Goal: Information Seeking & Learning: Learn about a topic

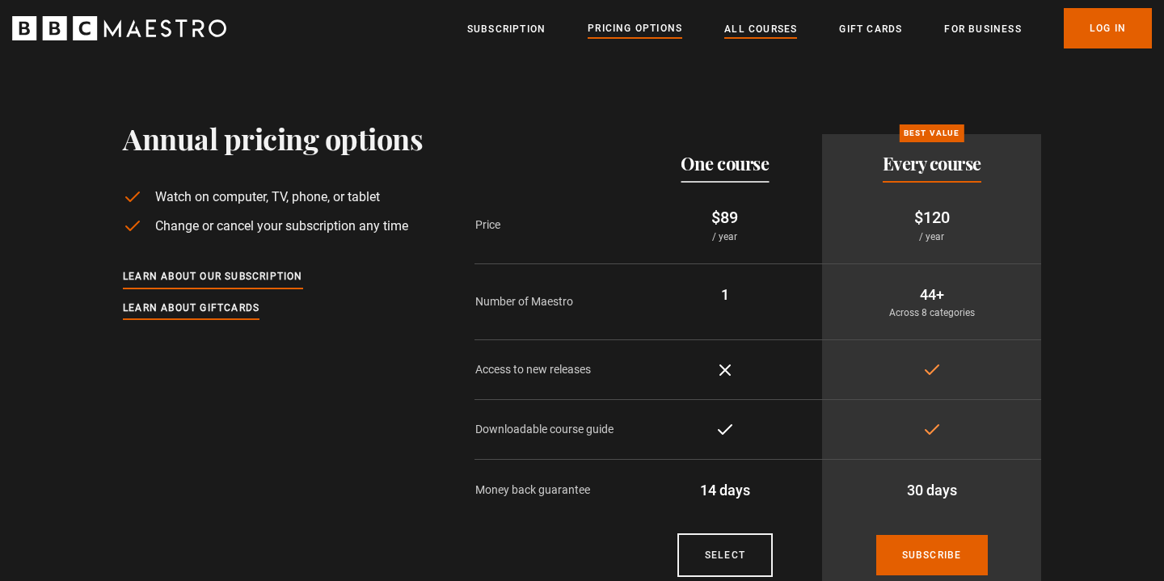
click at [769, 22] on link "All Courses" at bounding box center [760, 29] width 73 height 16
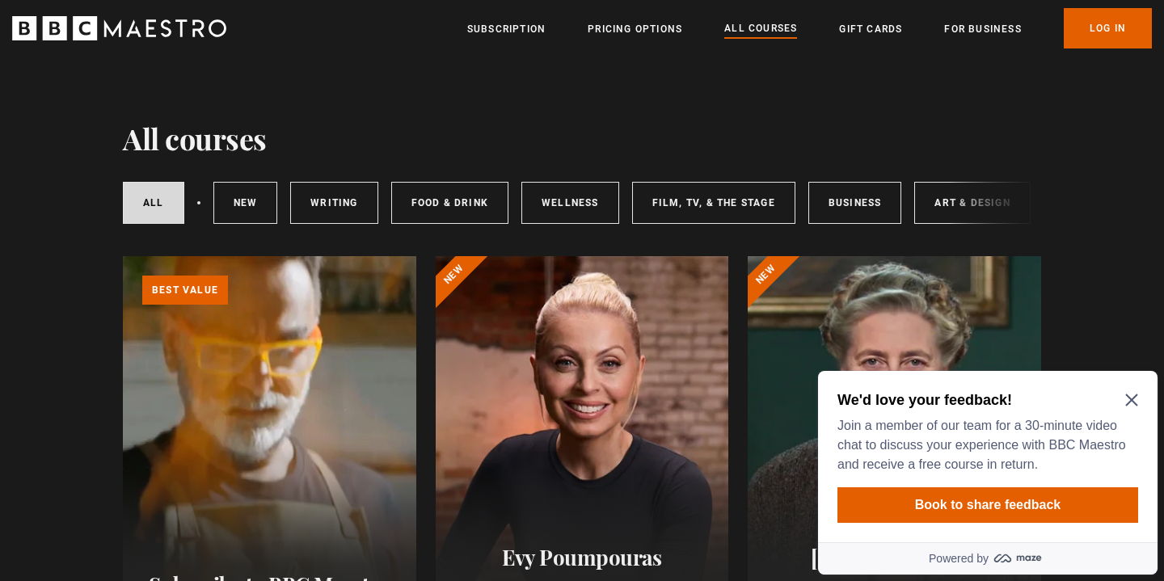
click at [1131, 400] on icon "Close Maze Prompt" at bounding box center [1131, 400] width 12 height 12
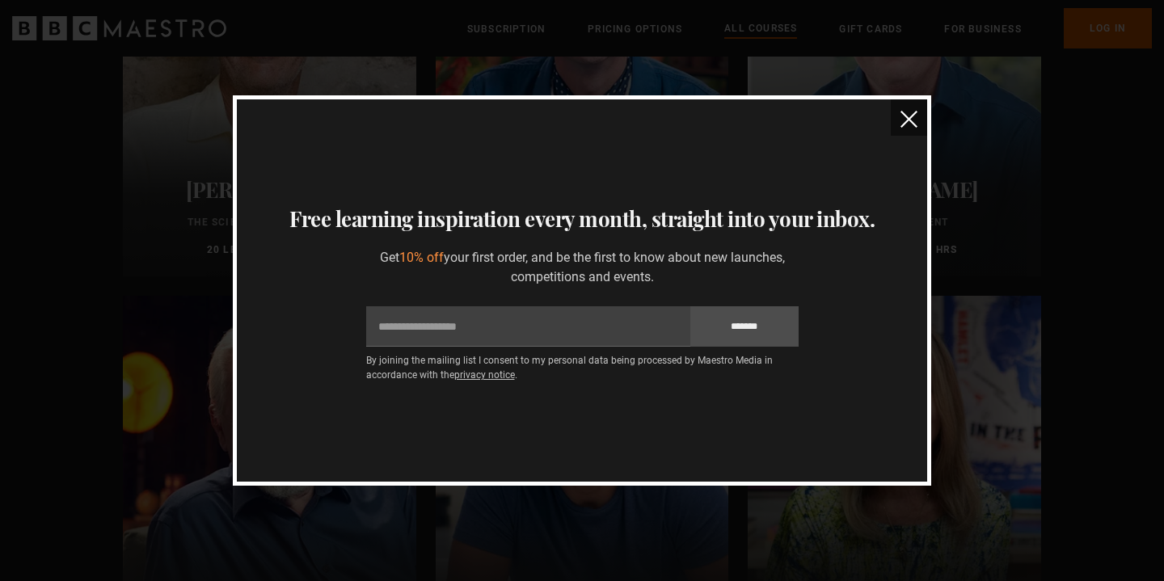
scroll to position [2393, 0]
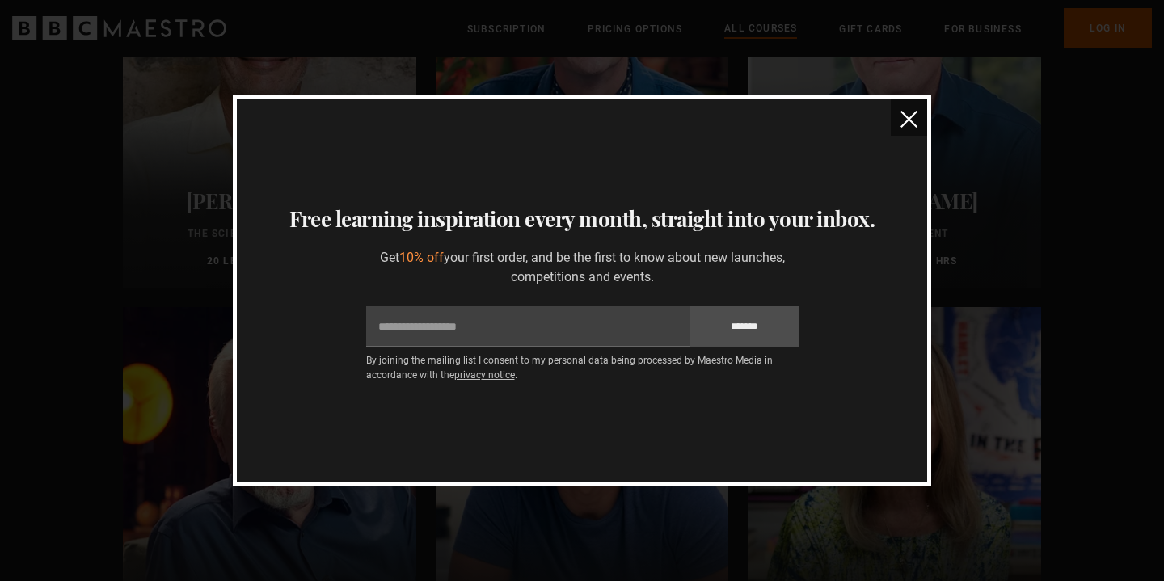
click at [908, 120] on img "close" at bounding box center [908, 119] width 17 height 17
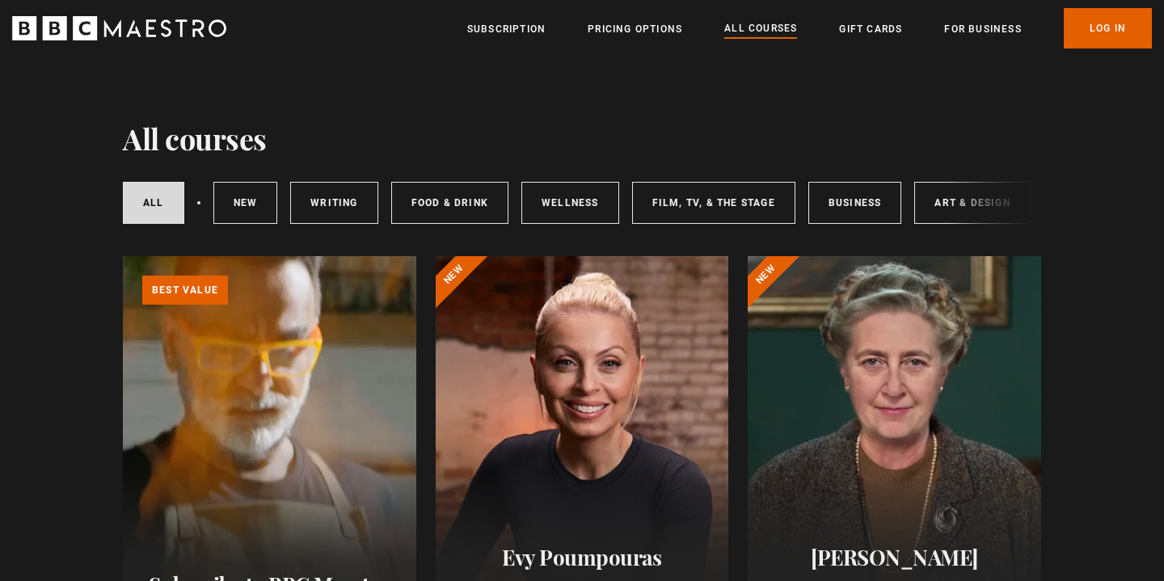
scroll to position [0, 0]
click at [232, 208] on link "New courses" at bounding box center [245, 203] width 65 height 42
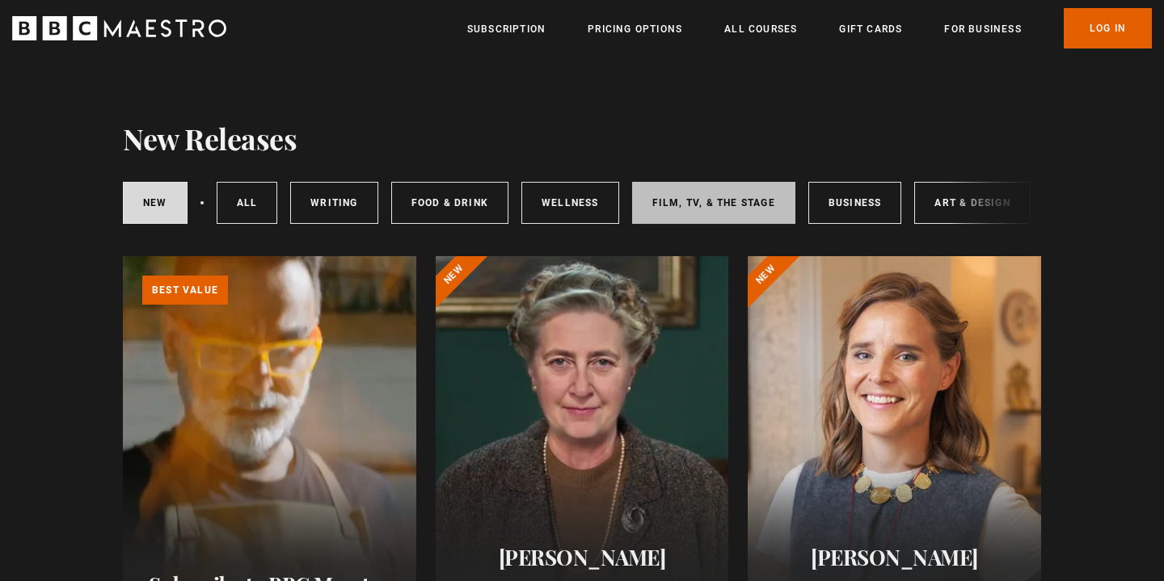
click at [684, 208] on link "Film, TV, & The Stage" at bounding box center [713, 203] width 163 height 42
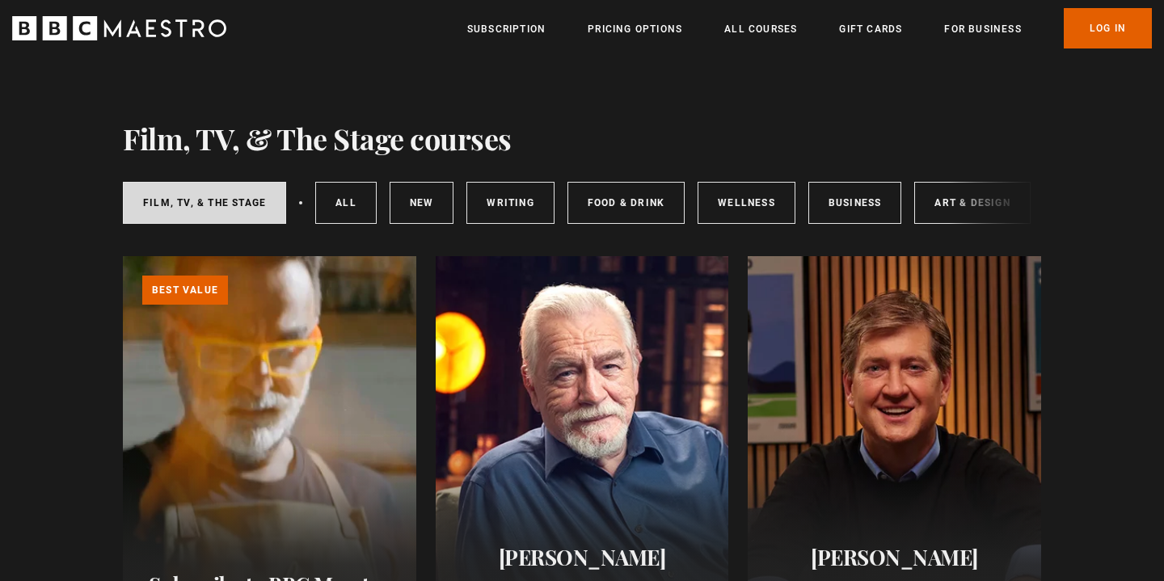
click at [988, 213] on div "Film, TV, & The Stage All courses New courses Writing Food & Drink Wellness Bus…" at bounding box center [582, 202] width 918 height 55
click at [948, 198] on link "Art & Design" at bounding box center [972, 203] width 116 height 42
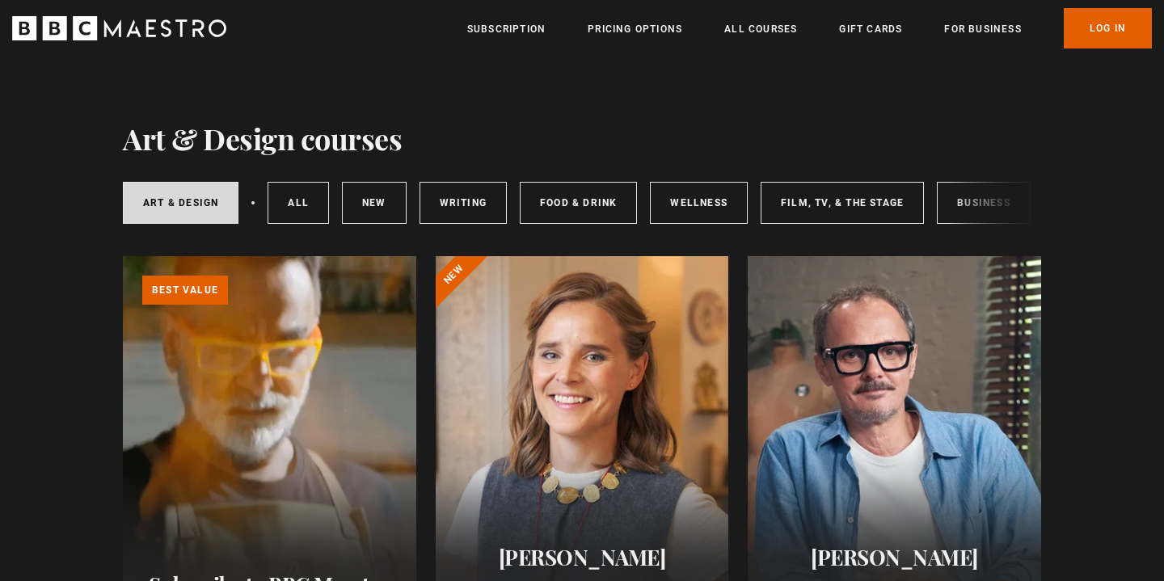
click at [99, 28] on icon "BBC Maestro" at bounding box center [119, 28] width 214 height 24
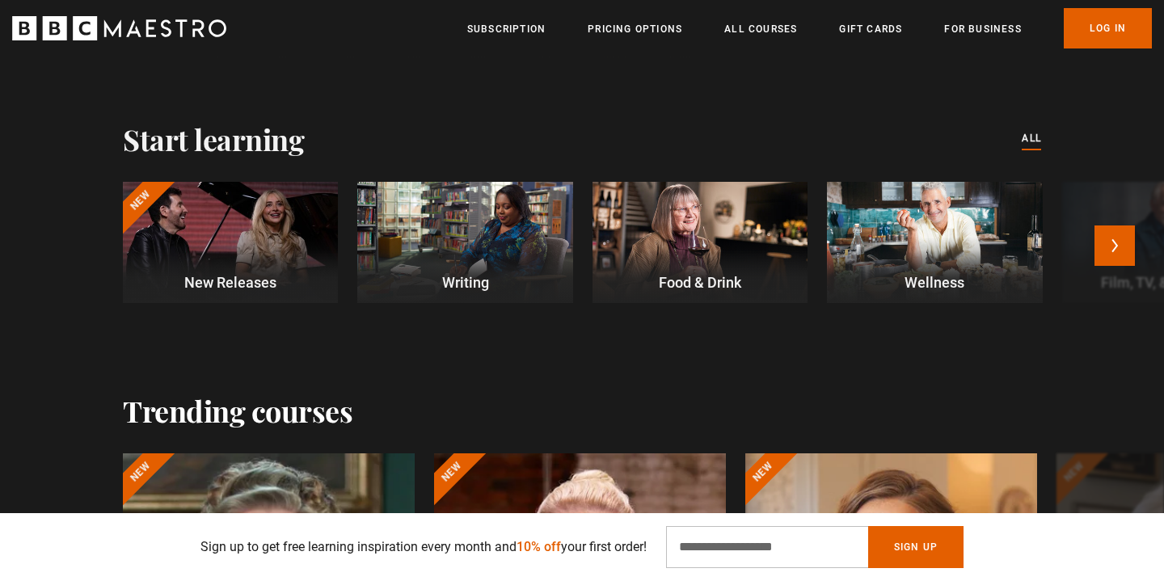
scroll to position [425, 0]
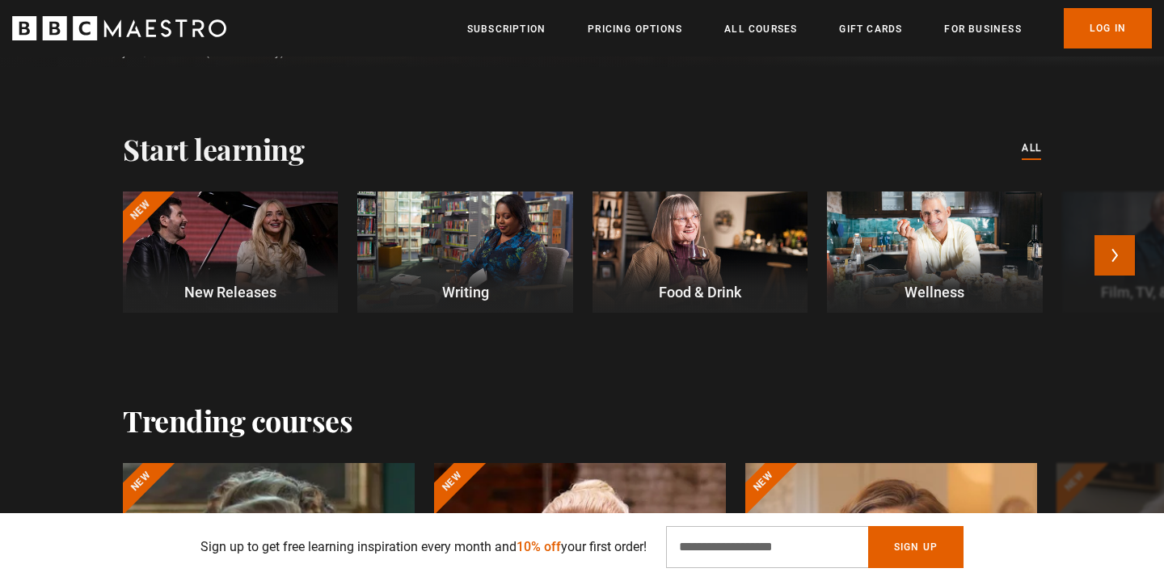
click at [1107, 258] on button "Next" at bounding box center [1114, 255] width 40 height 40
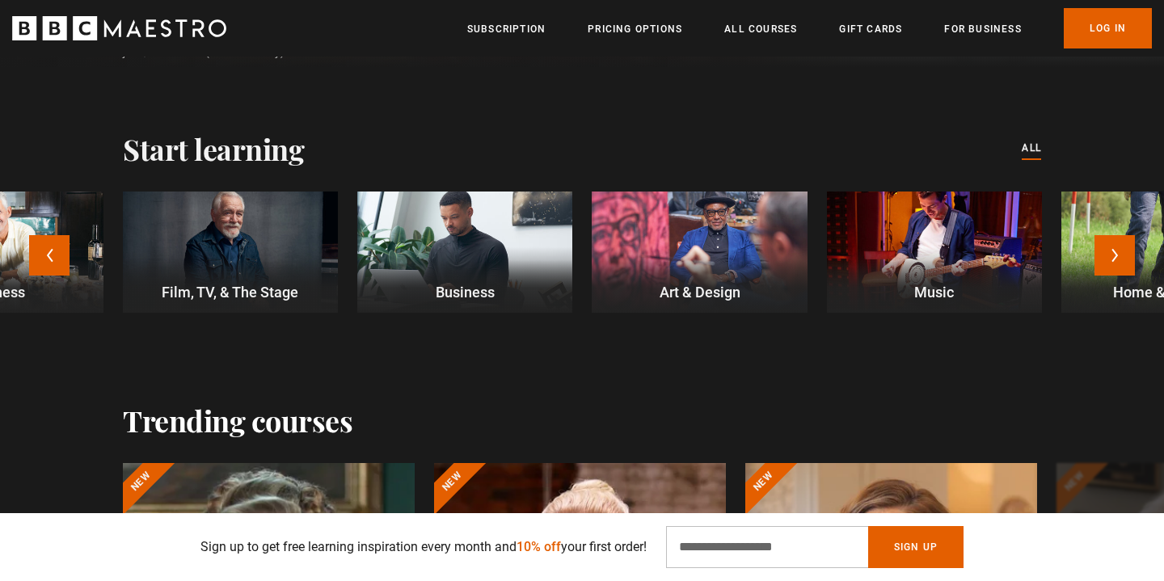
click at [974, 245] on div at bounding box center [934, 252] width 215 height 121
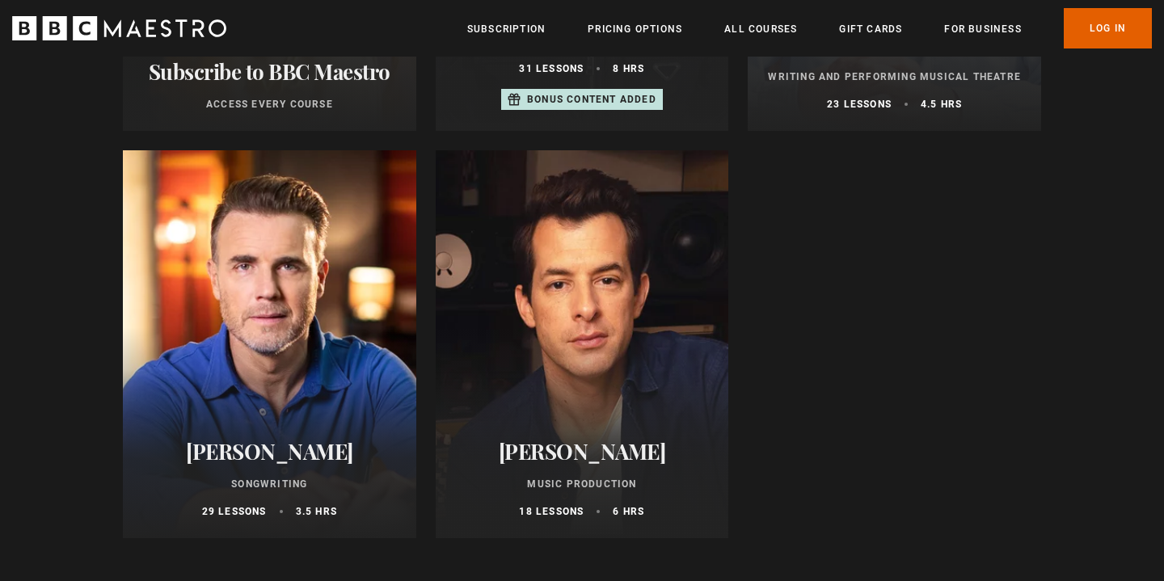
scroll to position [512, 0]
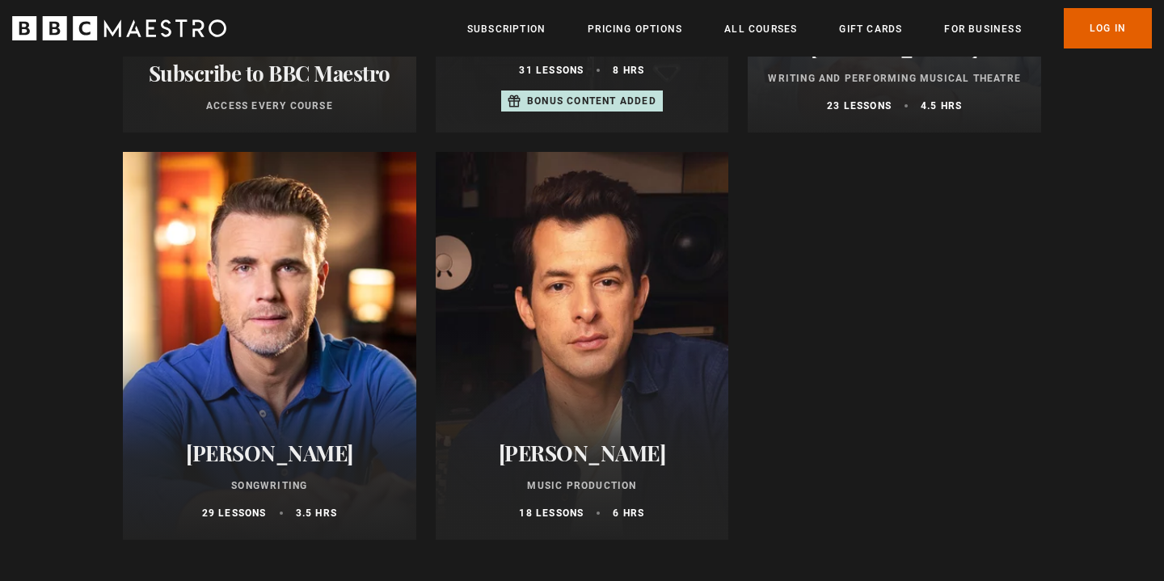
click at [574, 452] on h2 "[PERSON_NAME]" at bounding box center [582, 452] width 255 height 25
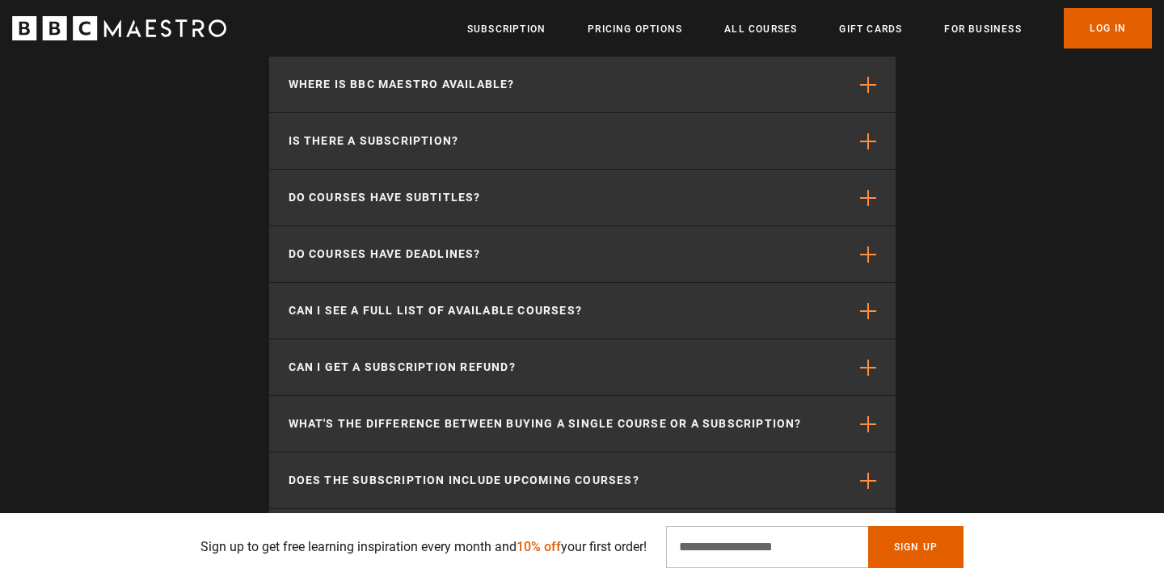
scroll to position [5207, 0]
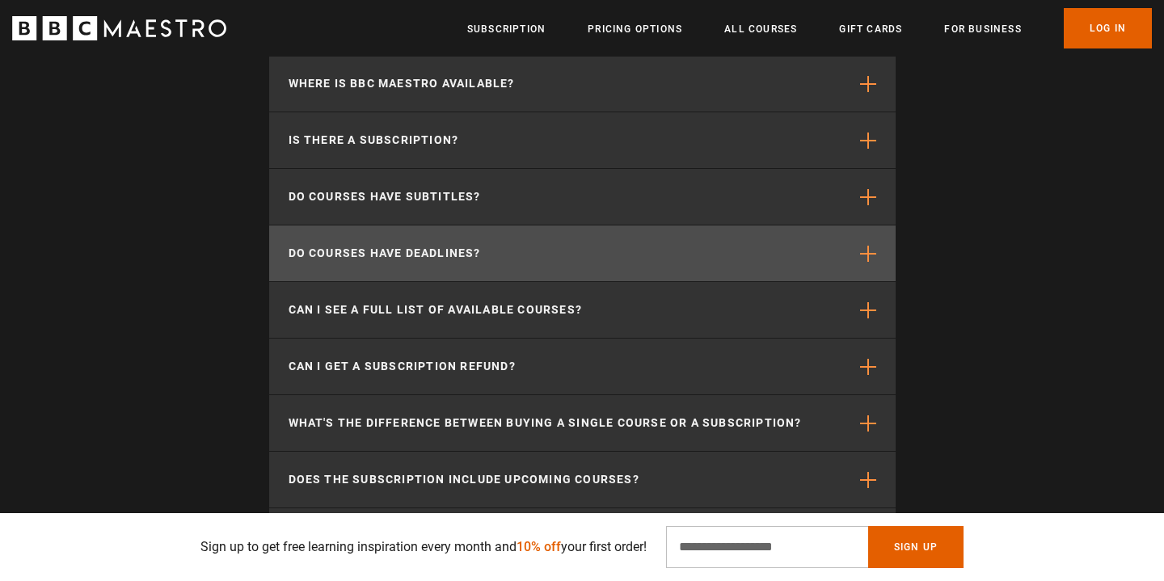
click at [295, 262] on p "Do courses have deadlines?" at bounding box center [384, 253] width 192 height 17
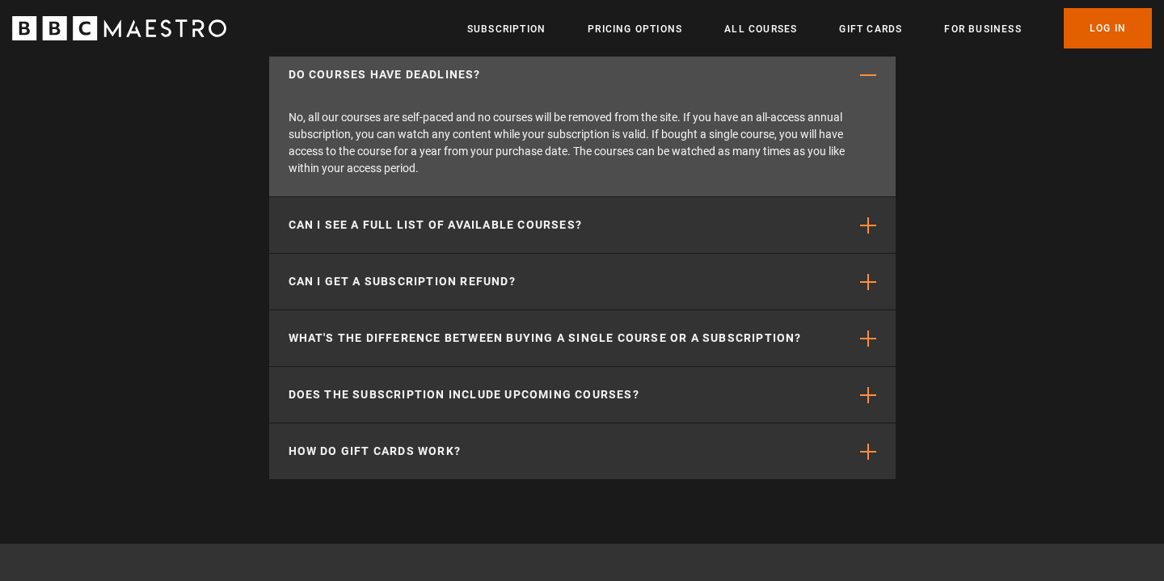
scroll to position [0, 2752]
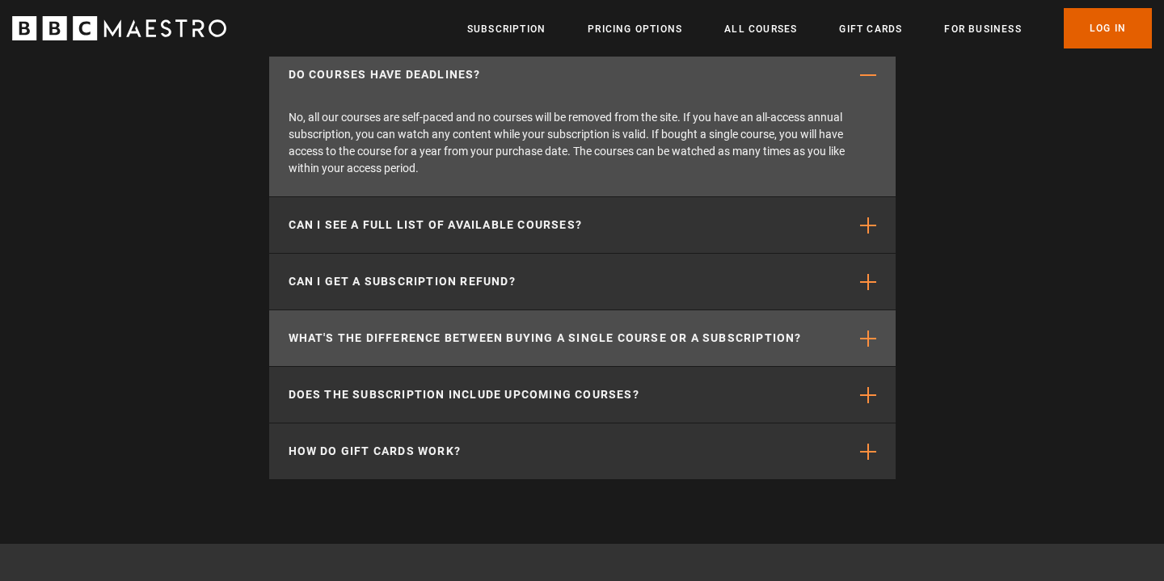
click at [350, 340] on p "What's the difference between buying a single course or a subscription?" at bounding box center [544, 338] width 513 height 17
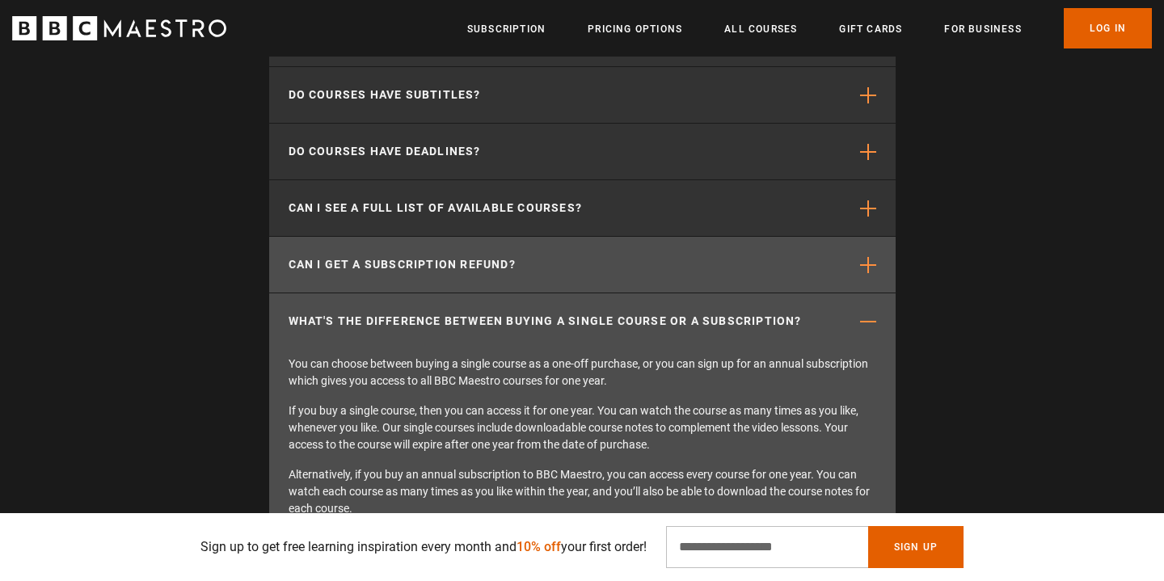
scroll to position [5294, 0]
